Goal: Information Seeking & Learning: Learn about a topic

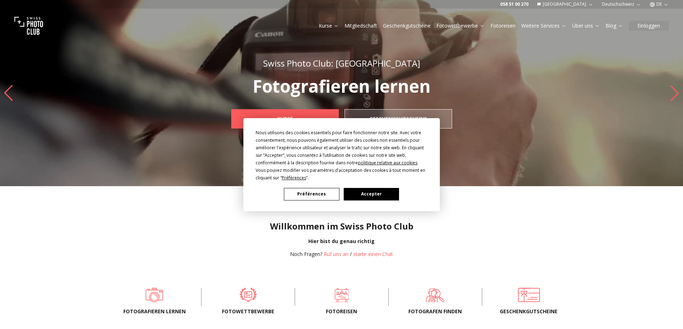
click at [383, 191] on button "Accepter" at bounding box center [370, 194] width 55 height 13
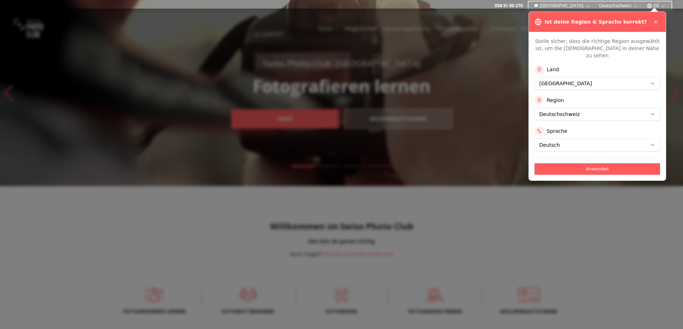
click at [551, 163] on button "Anwenden" at bounding box center [596, 168] width 125 height 11
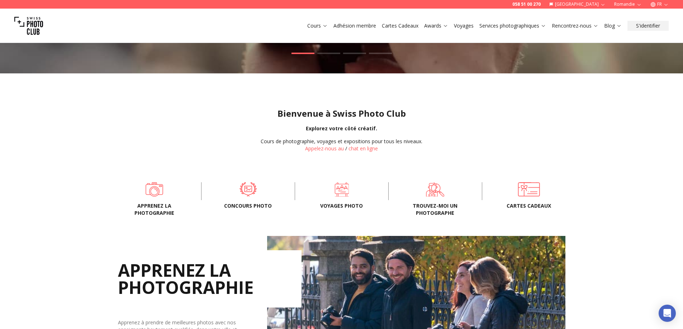
scroll to position [143, 0]
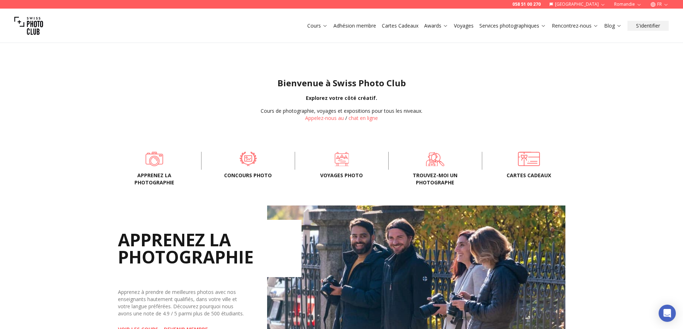
click at [163, 182] on span "Apprenez la photographie" at bounding box center [154, 179] width 70 height 14
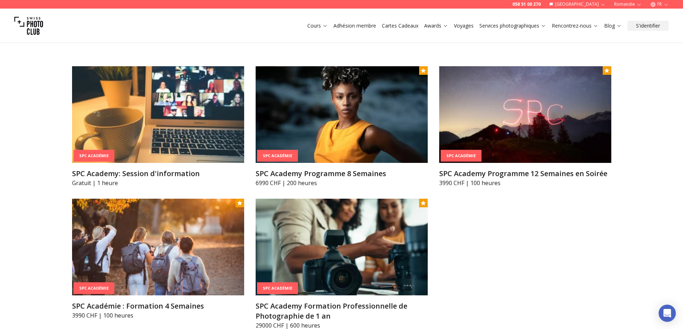
scroll to position [860, 0]
